Goal: Information Seeking & Learning: Learn about a topic

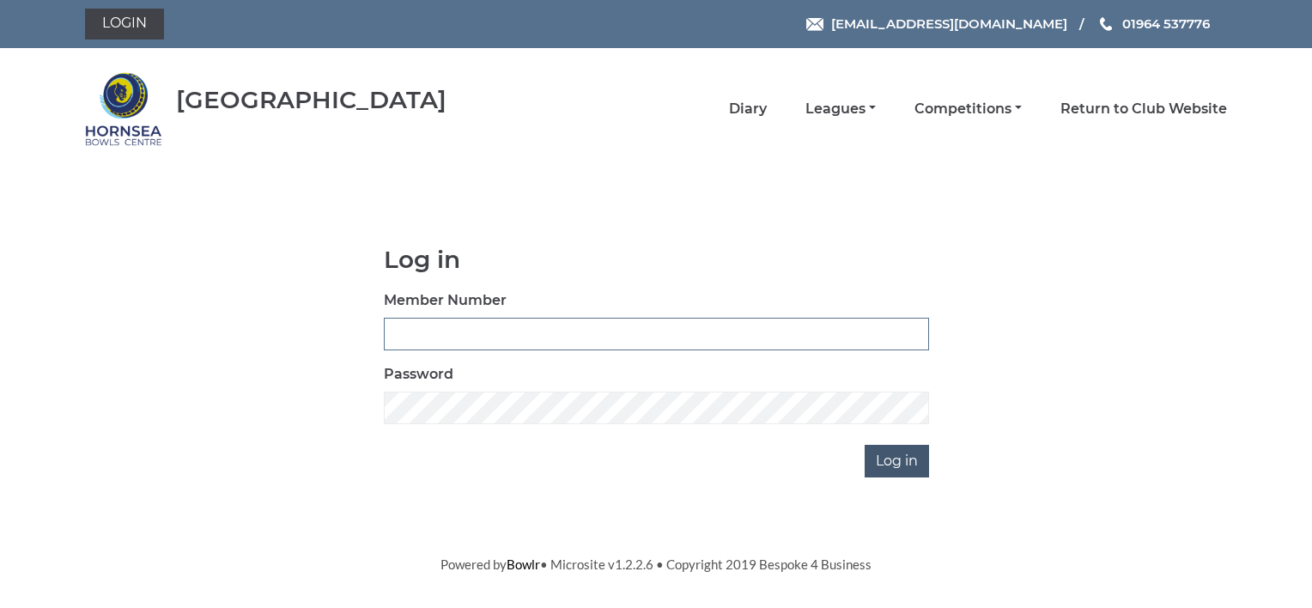
type input "0070"
click at [914, 457] on input "Log in" at bounding box center [896, 461] width 64 height 33
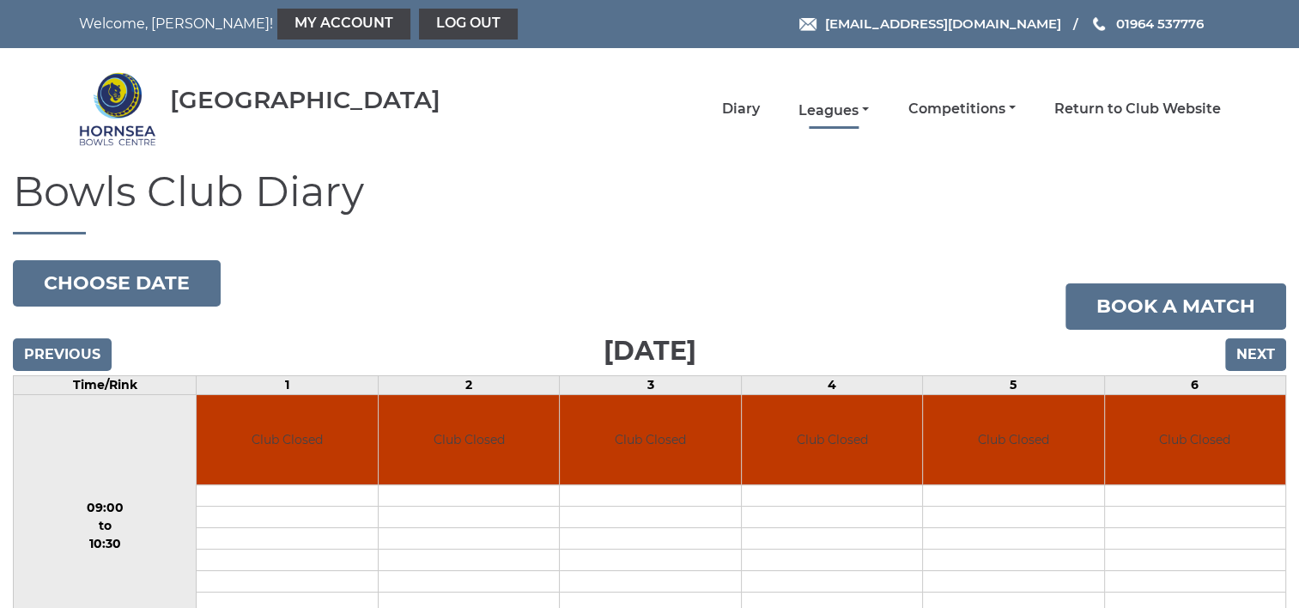
click at [832, 110] on link "Leagues" at bounding box center [833, 110] width 70 height 19
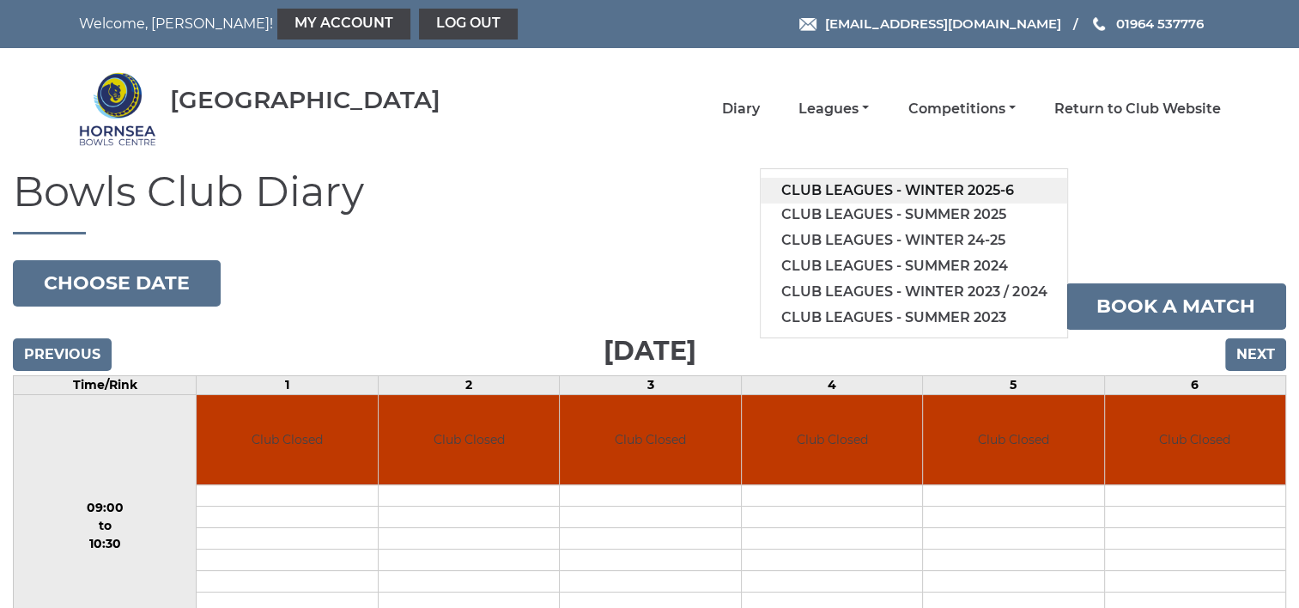
click at [867, 190] on link "Club leagues - Winter 2025-6" at bounding box center [914, 191] width 306 height 26
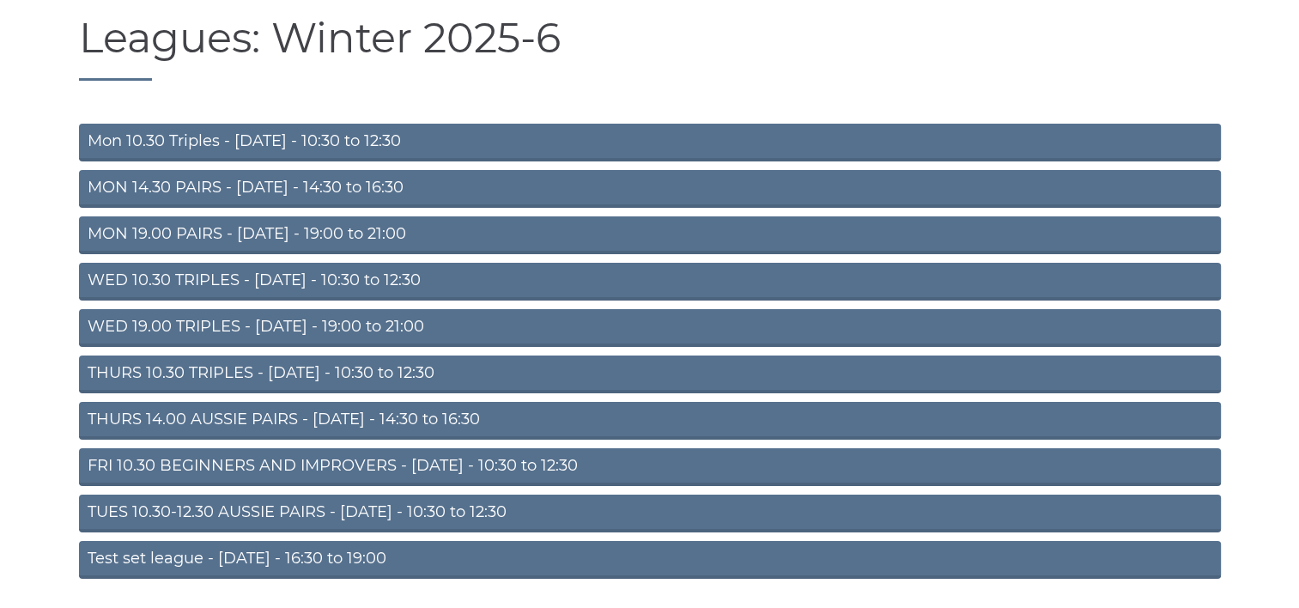
scroll to position [172, 0]
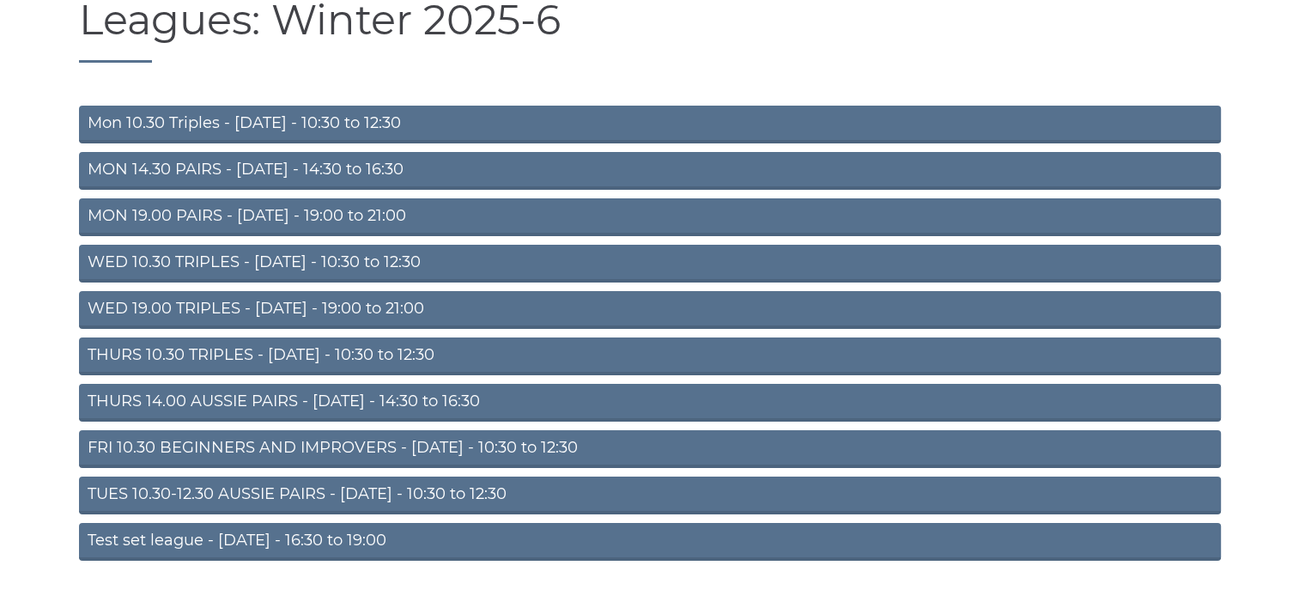
click at [464, 363] on link "THURS 10.30 TRIPLES - Thursday - 10:30 to 12:30" at bounding box center [650, 356] width 1142 height 38
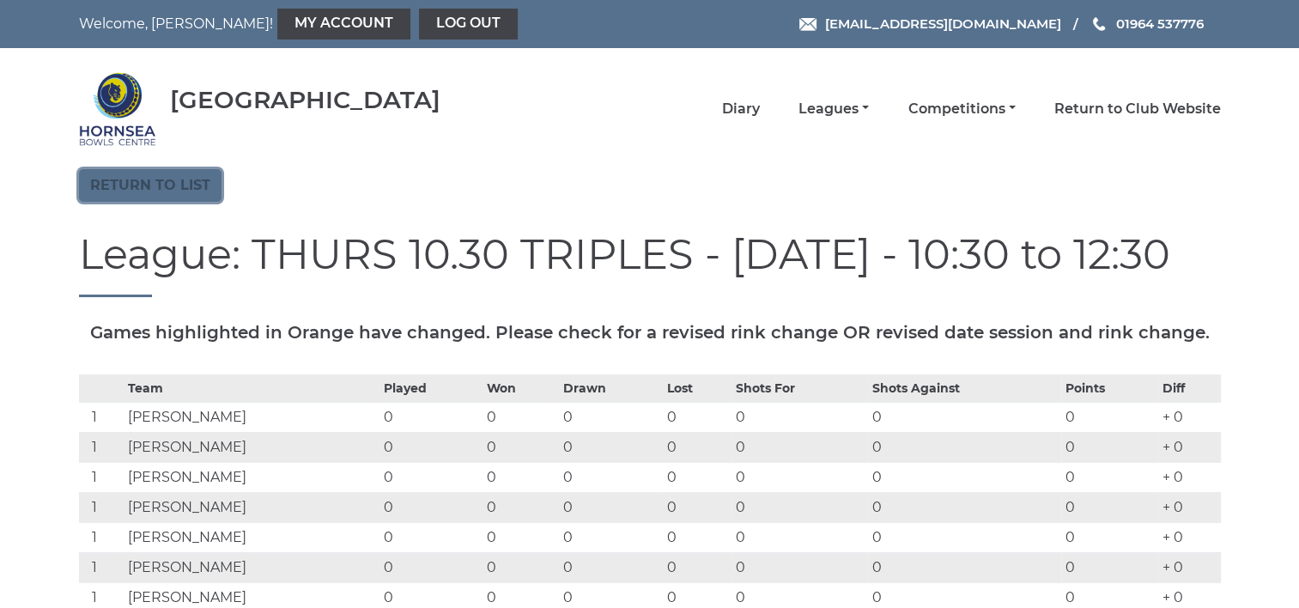
click at [185, 188] on link "Return to list" at bounding box center [150, 185] width 142 height 33
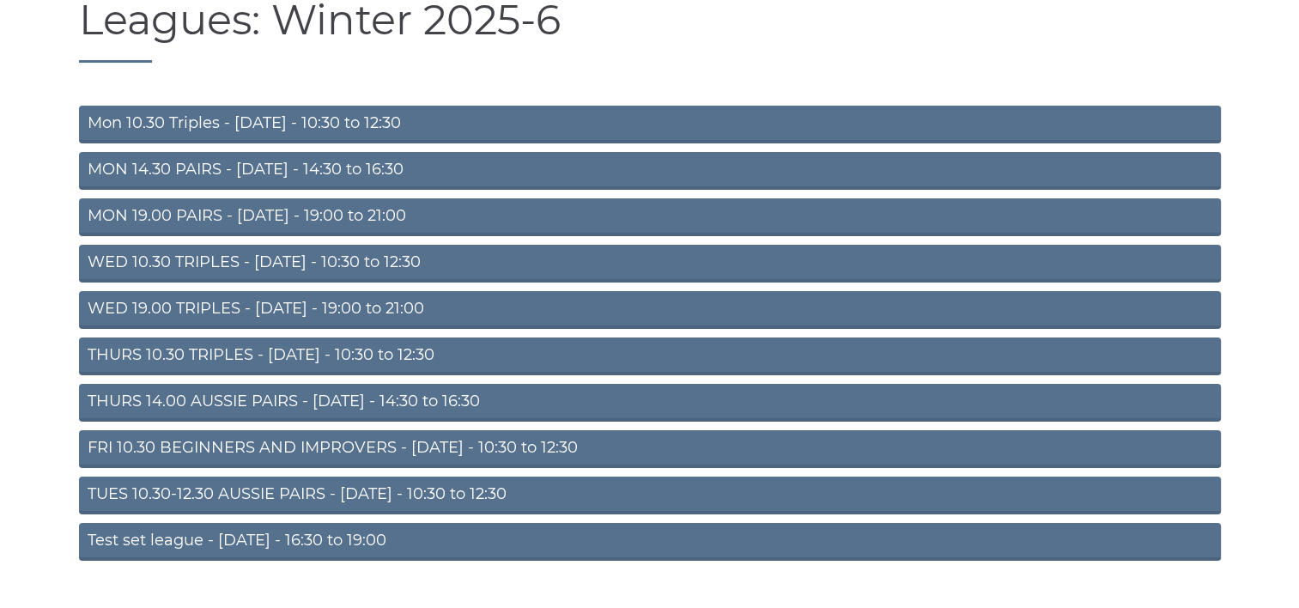
scroll to position [208, 0]
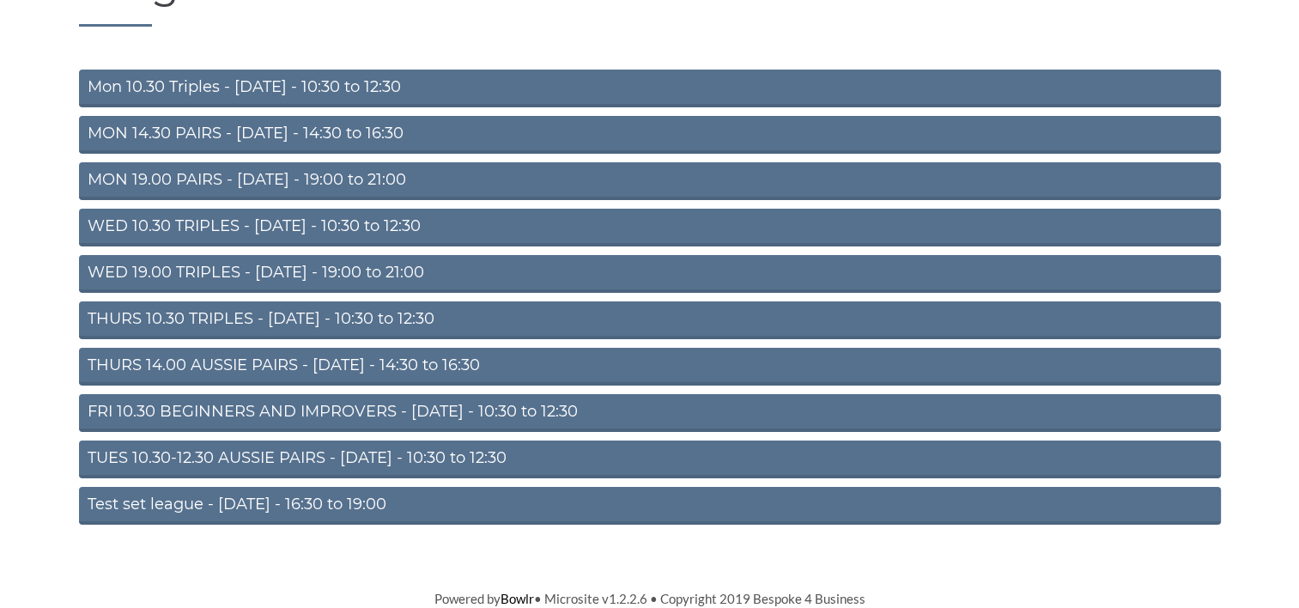
click at [370, 454] on link "TUES 10.30-12.30 AUSSIE PAIRS - Tuesday - 10:30 to 12:30" at bounding box center [650, 459] width 1142 height 38
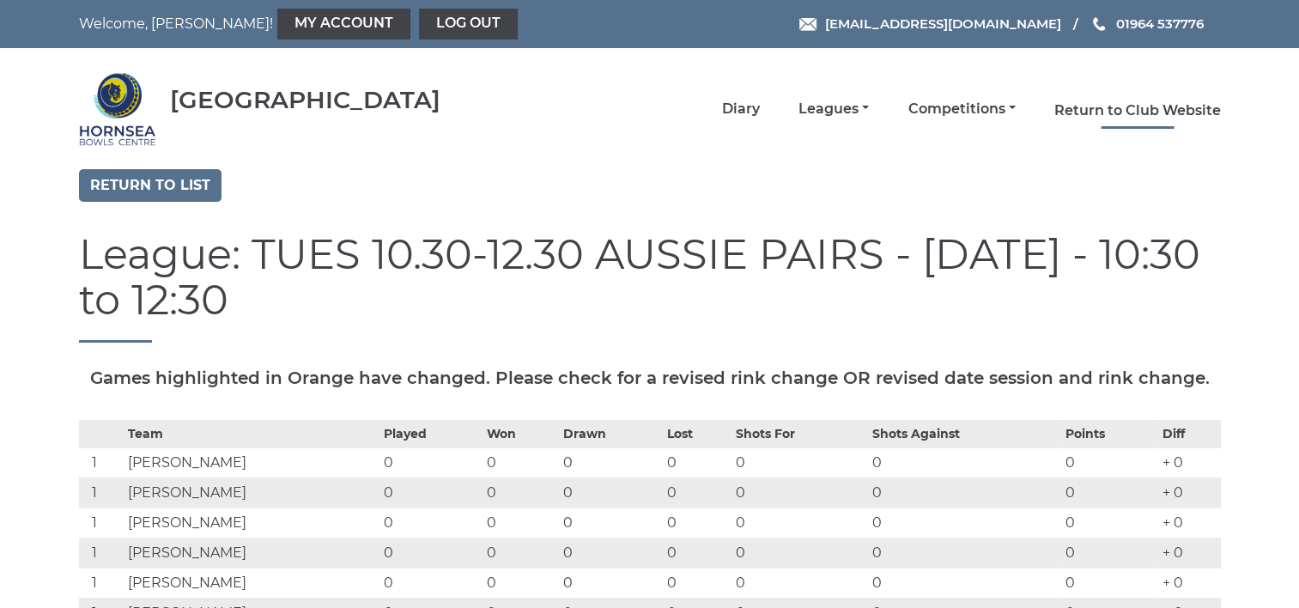
click at [1075, 108] on link "Return to Club Website" at bounding box center [1137, 110] width 167 height 19
